Goal: Task Accomplishment & Management: Manage account settings

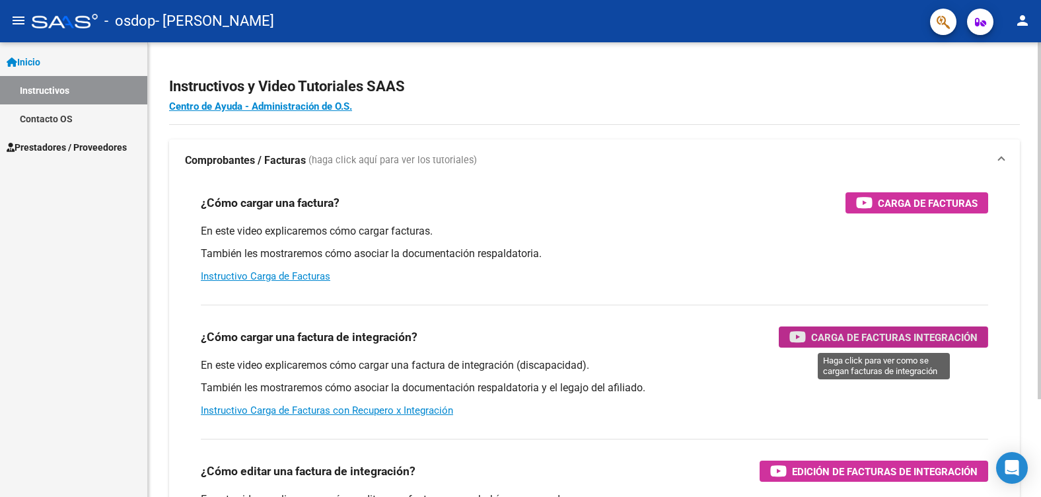
click at [804, 335] on icon "button" at bounding box center [797, 336] width 17 height 15
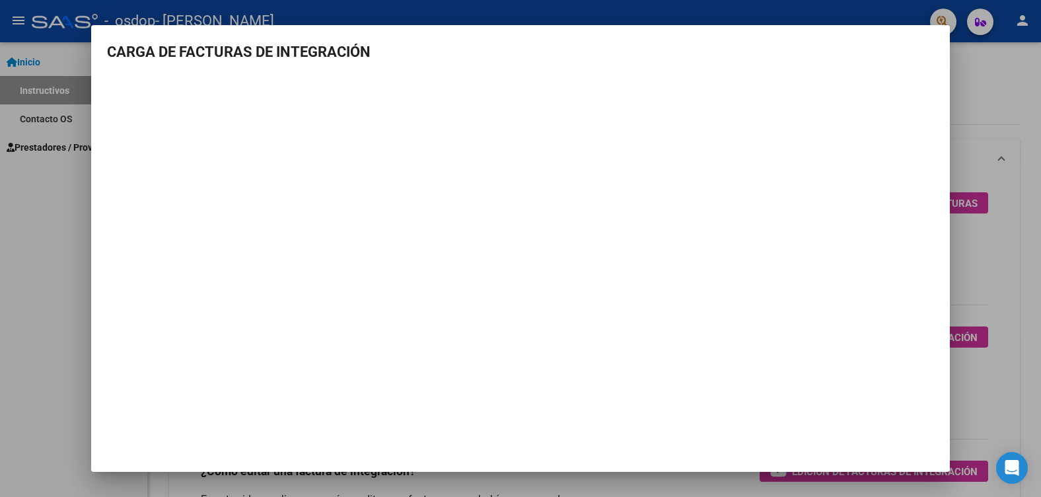
click at [279, 448] on mat-dialog-container "CARGA DE FACTURAS DE INTEGRACIÓN" at bounding box center [520, 248] width 858 height 447
click at [422, 56] on h3 "CARGA DE FACTURAS DE INTEGRACIÓN" at bounding box center [520, 52] width 827 height 22
click at [48, 311] on div at bounding box center [520, 248] width 1041 height 497
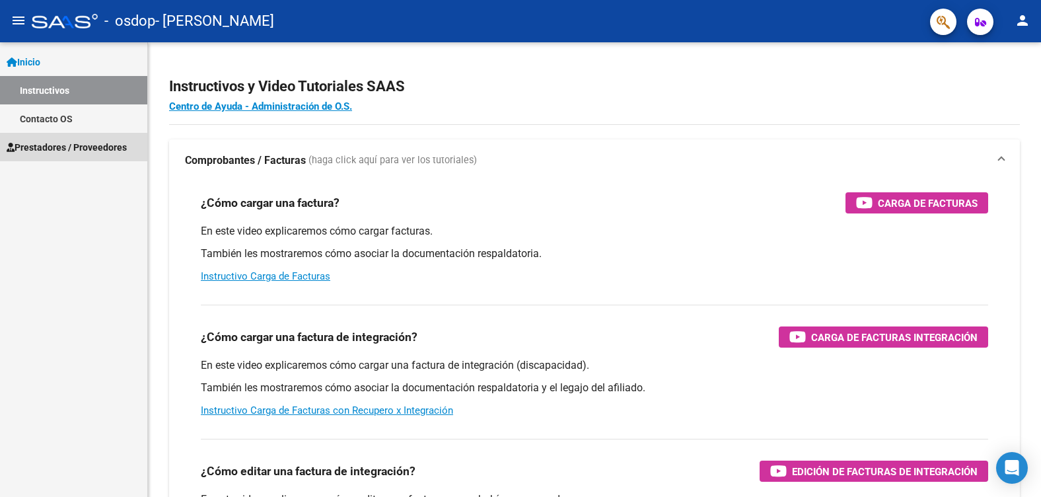
click at [69, 147] on span "Prestadores / Proveedores" at bounding box center [67, 147] width 120 height 15
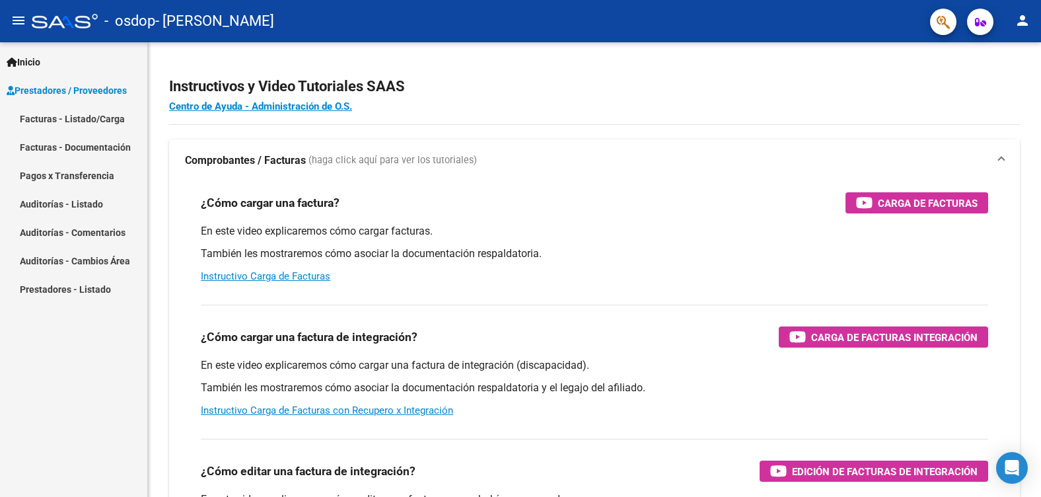
click at [81, 121] on link "Facturas - Listado/Carga" at bounding box center [73, 118] width 147 height 28
